Goal: Task Accomplishment & Management: Manage account settings

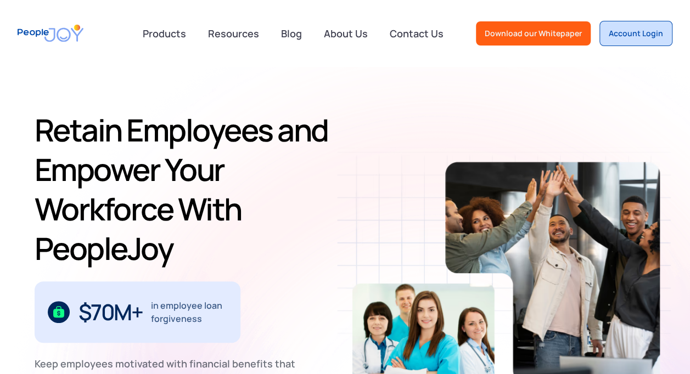
click at [645, 29] on div "Account Login" at bounding box center [636, 33] width 54 height 11
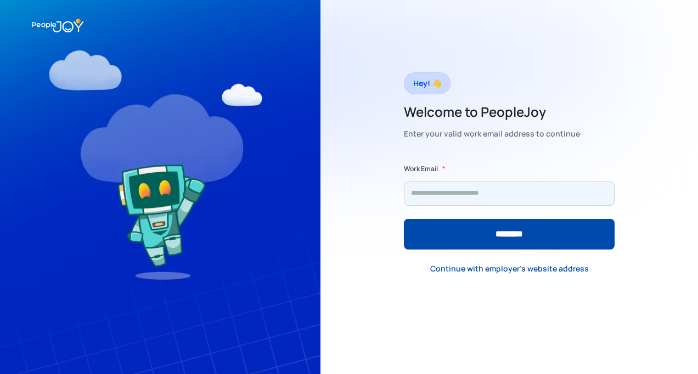
click at [468, 190] on input "Form" at bounding box center [509, 194] width 211 height 24
type input "**********"
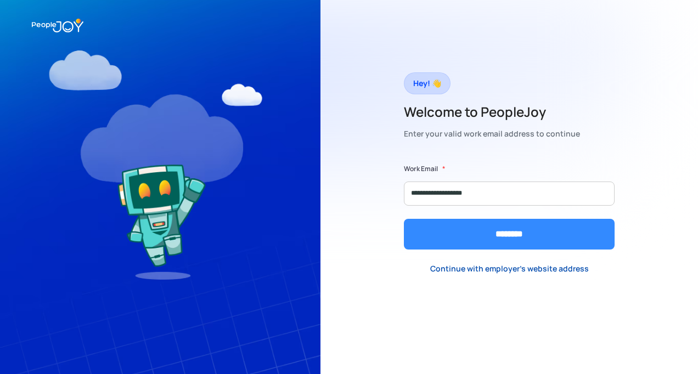
click at [475, 240] on input "********" at bounding box center [509, 234] width 211 height 31
